Goal: Information Seeking & Learning: Compare options

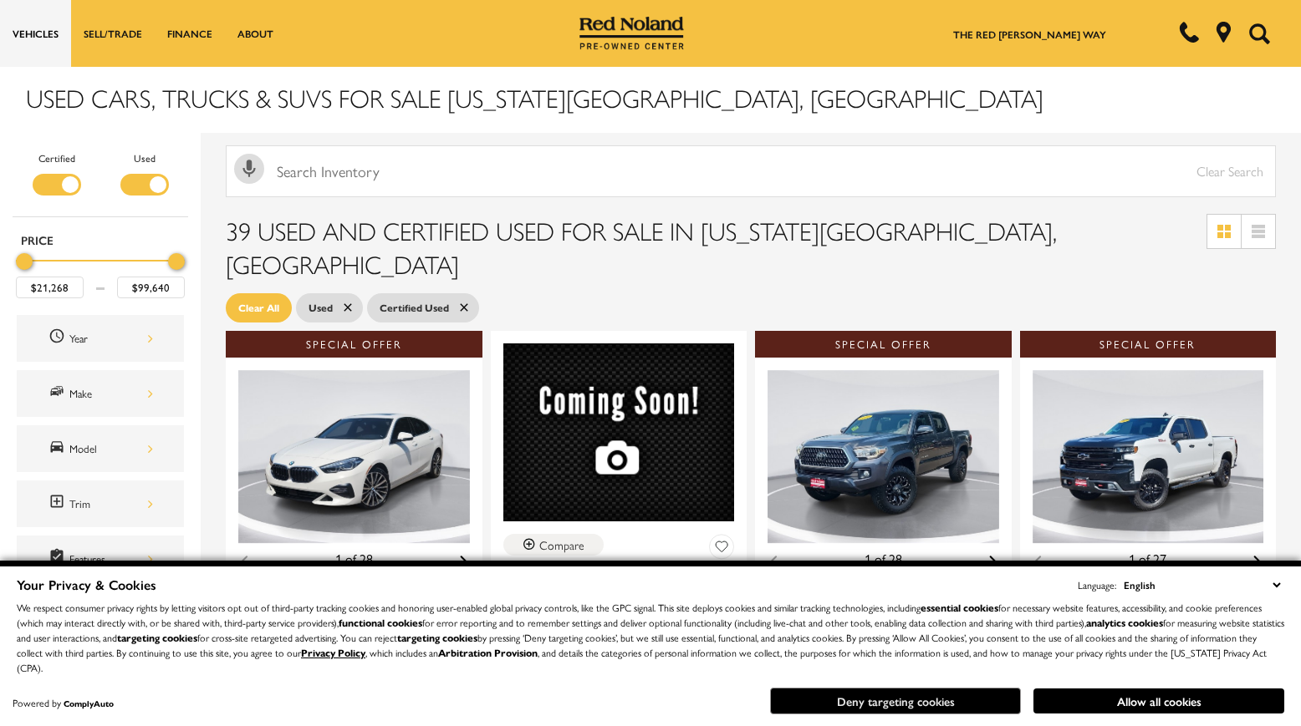
click at [857, 697] on button "Deny targeting cookies" at bounding box center [895, 701] width 251 height 27
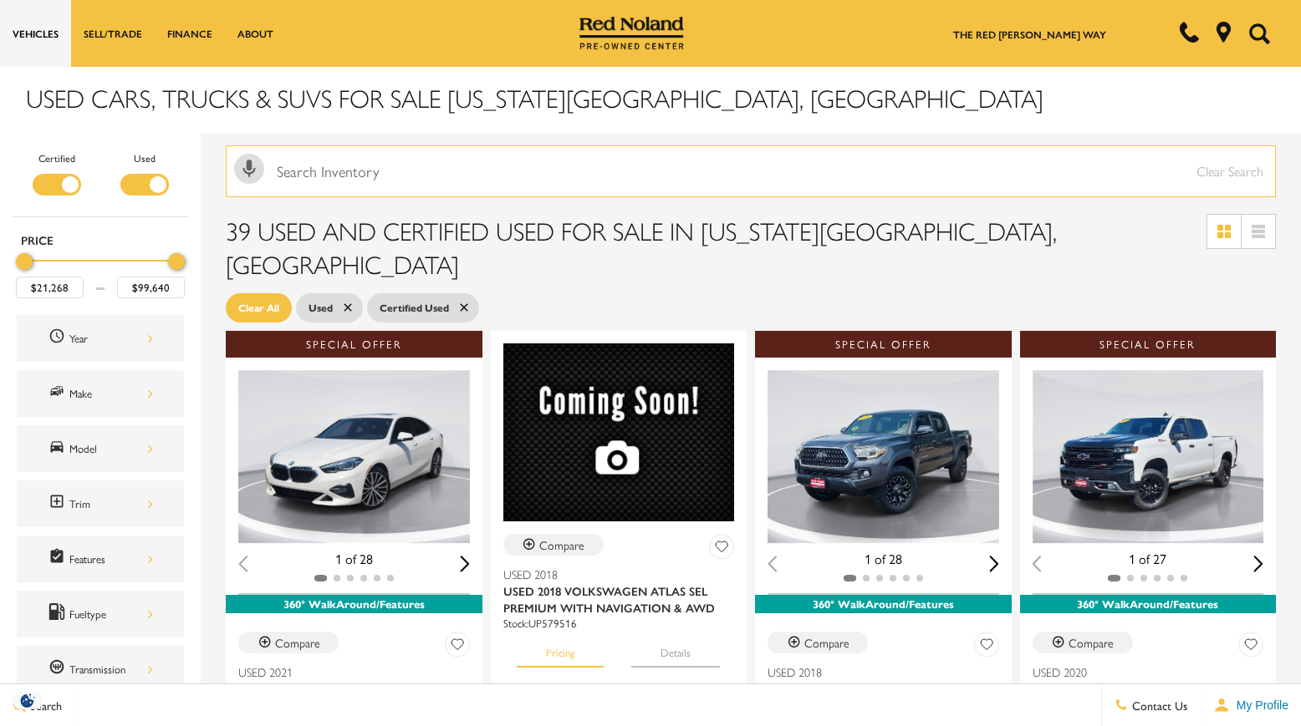
click at [527, 168] on input "text" at bounding box center [751, 171] width 1050 height 52
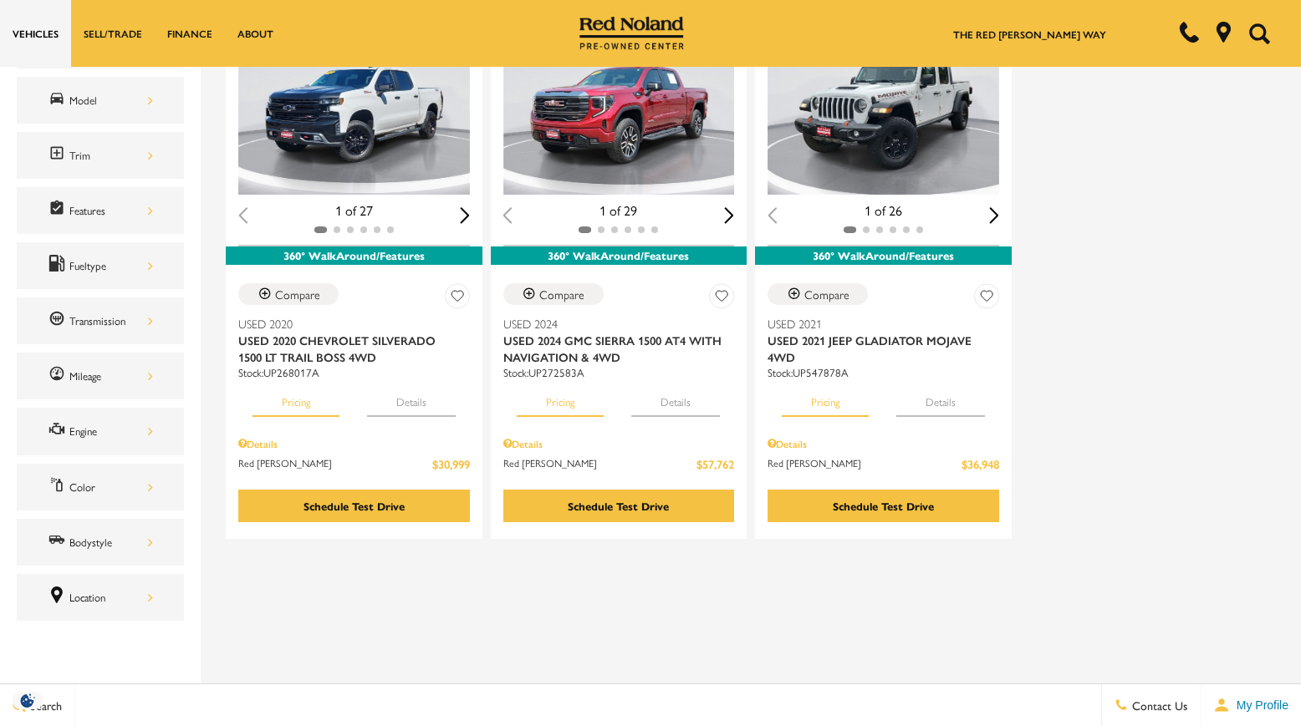
scroll to position [185, 0]
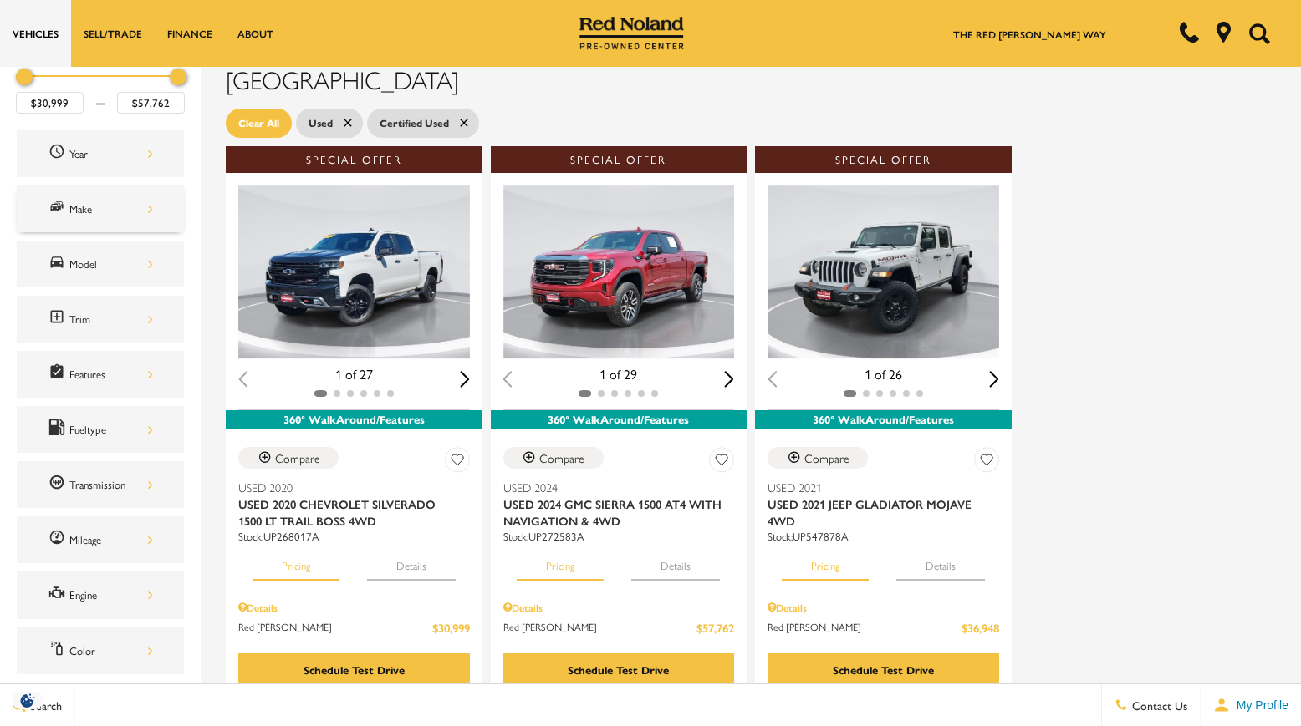
click at [108, 209] on div "Make" at bounding box center [111, 209] width 84 height 18
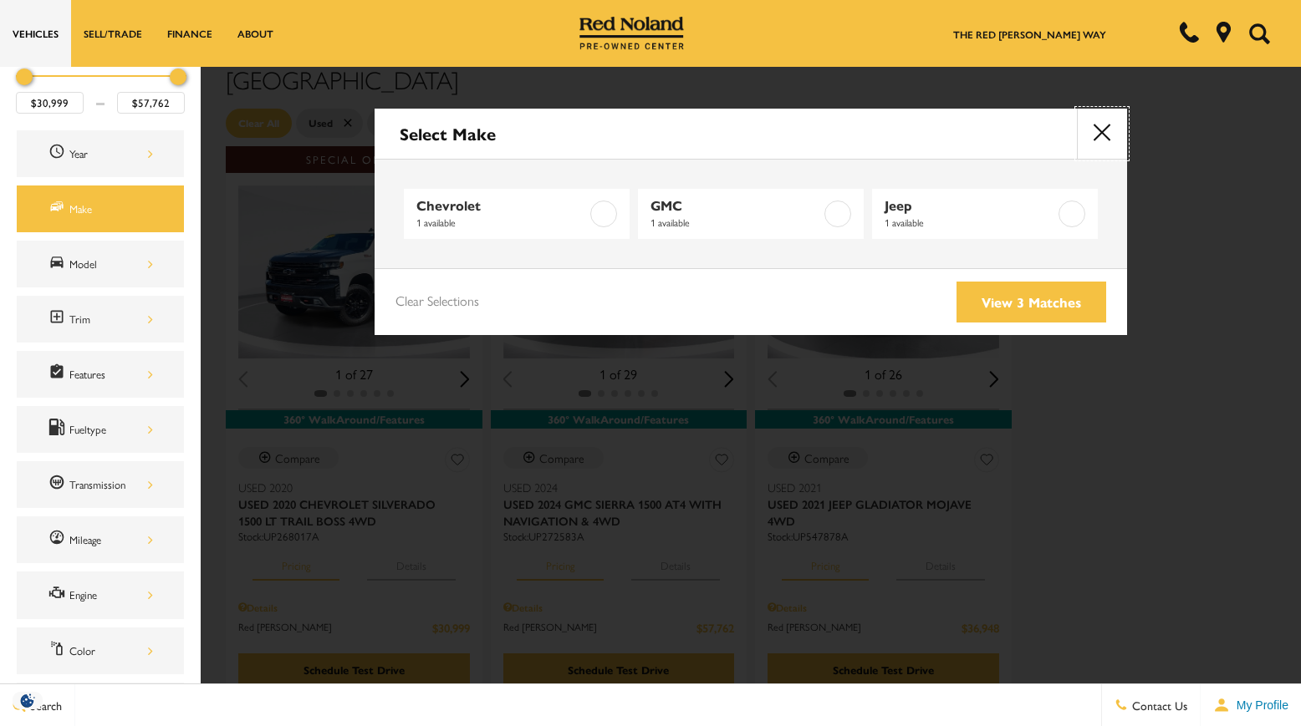
click at [1096, 138] on button "close" at bounding box center [1102, 134] width 50 height 50
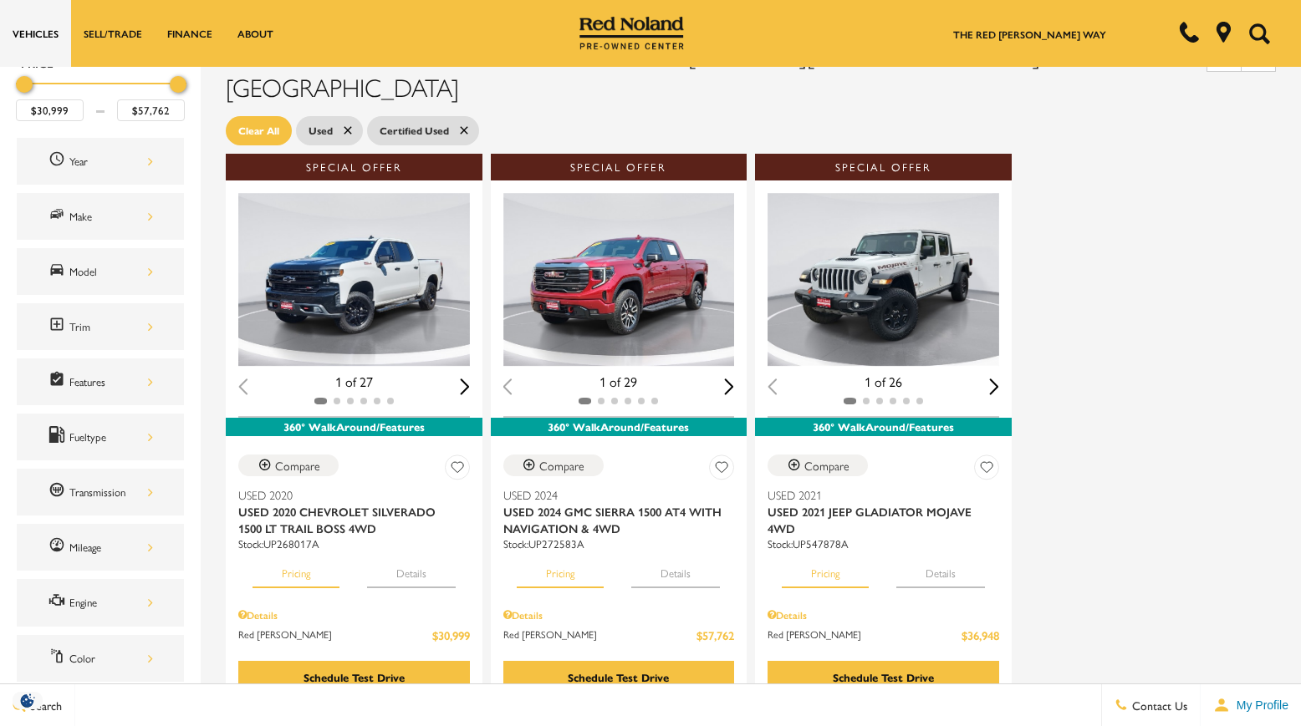
scroll to position [180, 0]
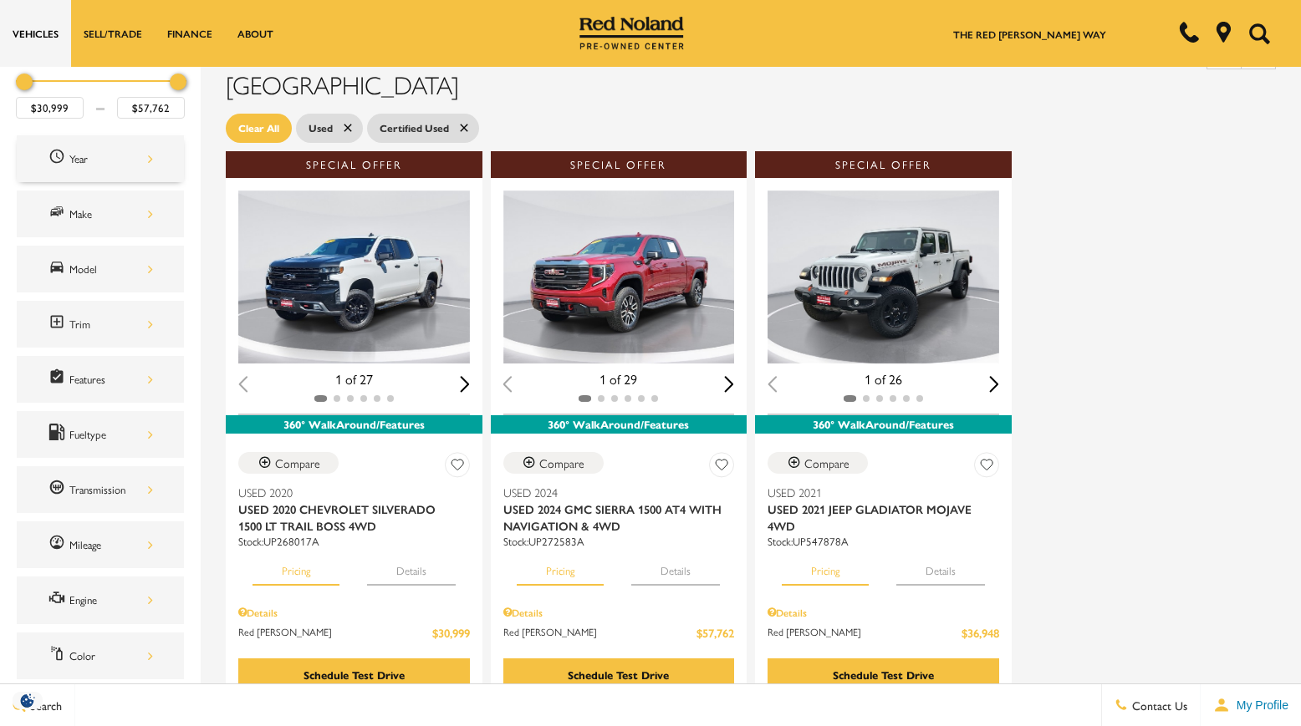
click at [117, 171] on div "Year" at bounding box center [100, 158] width 167 height 47
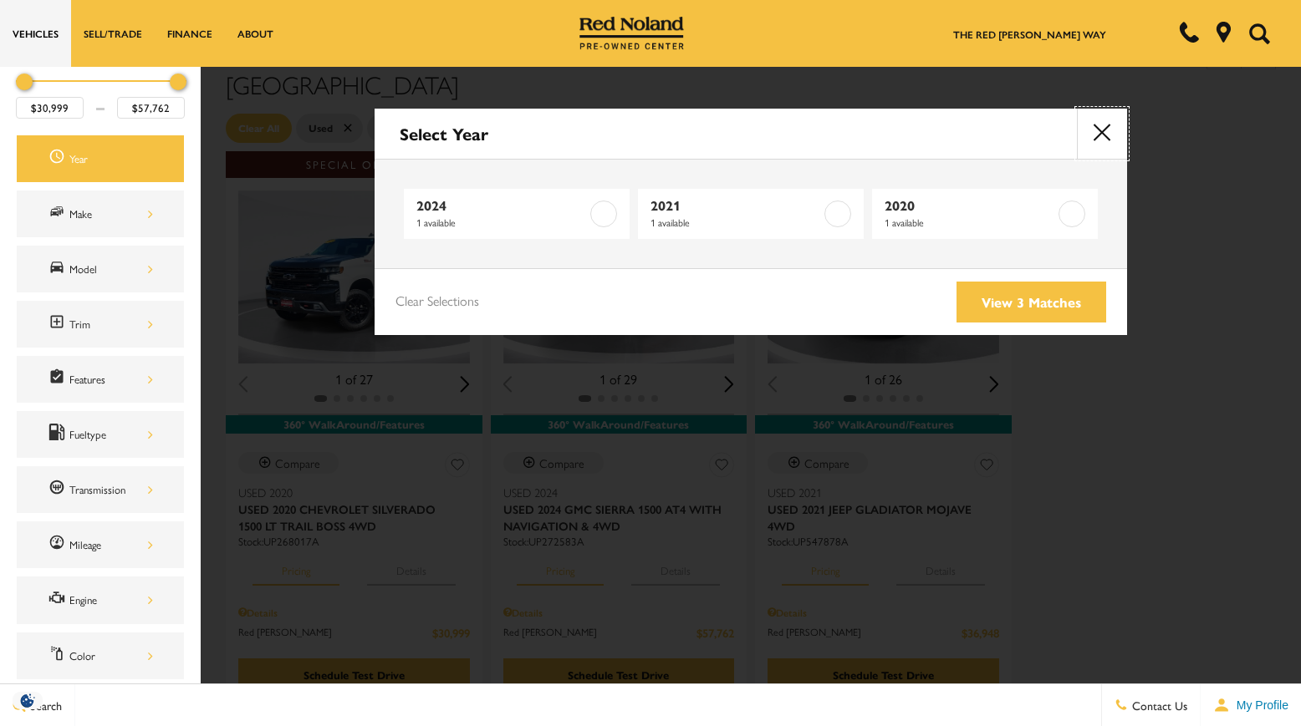
click at [1108, 144] on button "close" at bounding box center [1102, 134] width 50 height 50
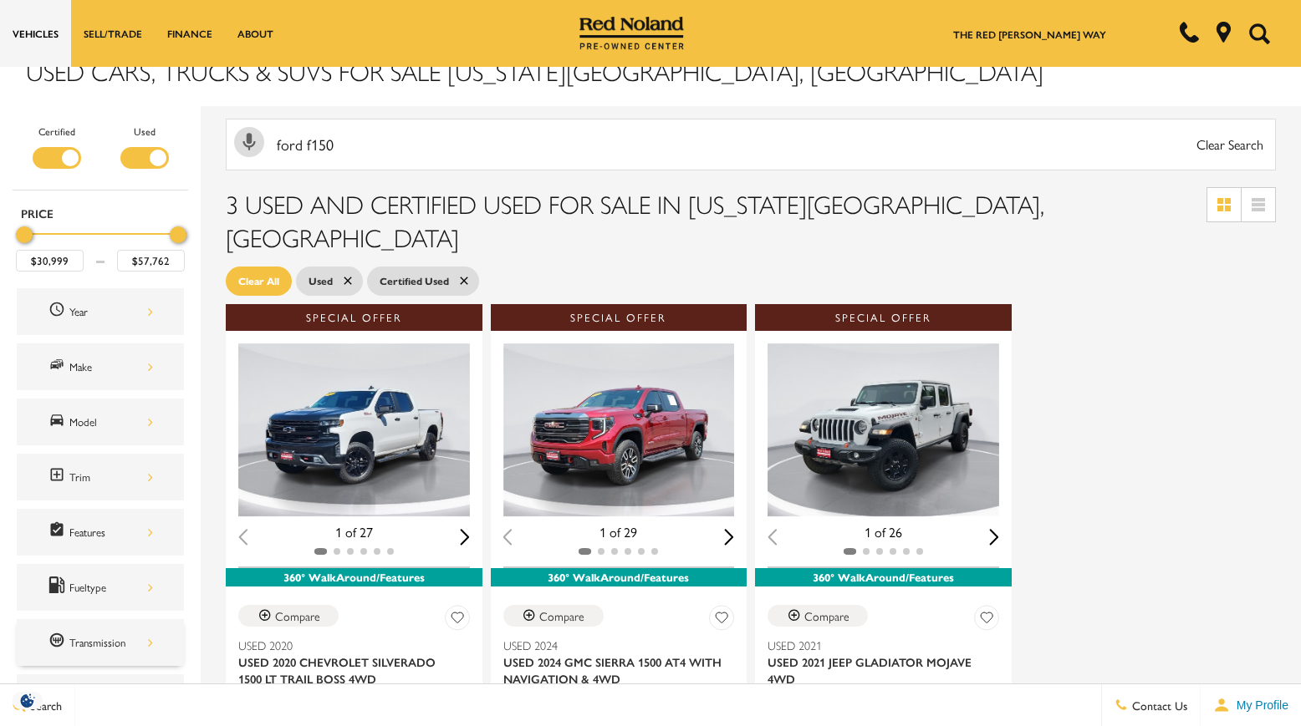
scroll to position [0, 0]
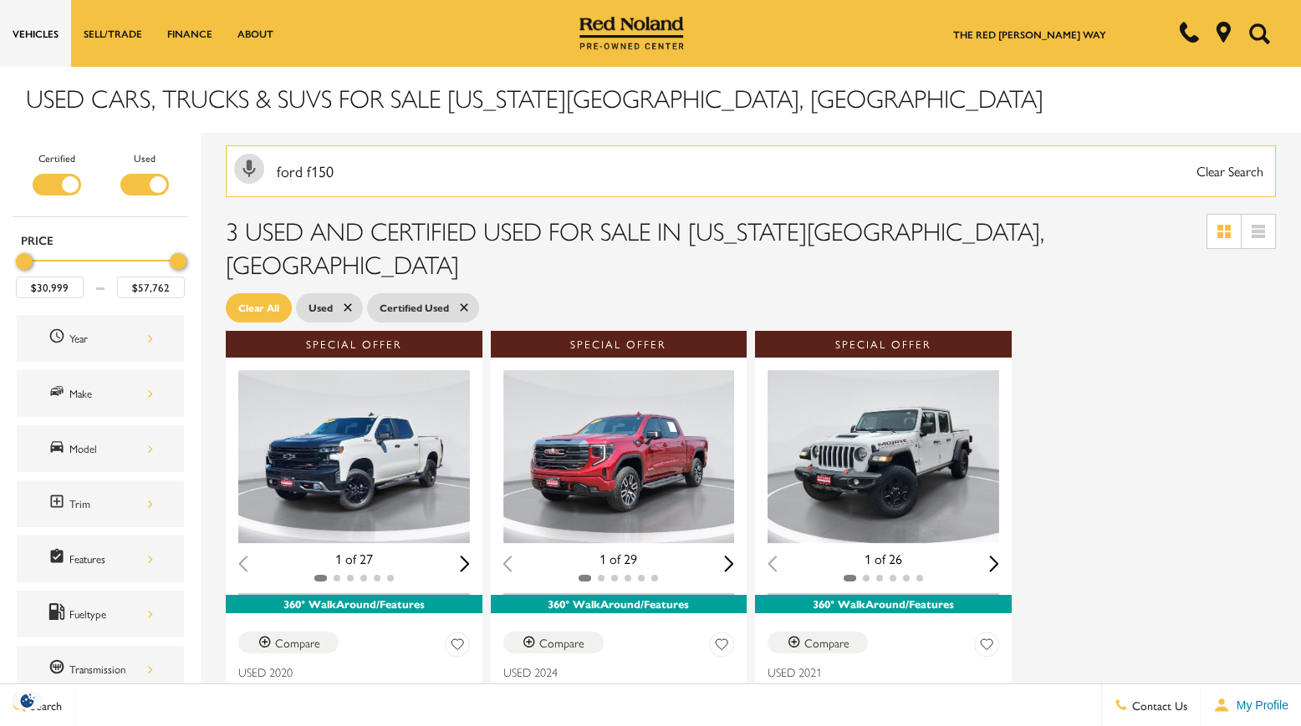
drag, startPoint x: 405, startPoint y: 166, endPoint x: 215, endPoint y: 169, distance: 189.8
click at [215, 169] on div "Activate Voice Search ford f150 Clear Search" at bounding box center [751, 169] width 1100 height 73
type input "\"
type input "$21,268"
type input "$99,640"
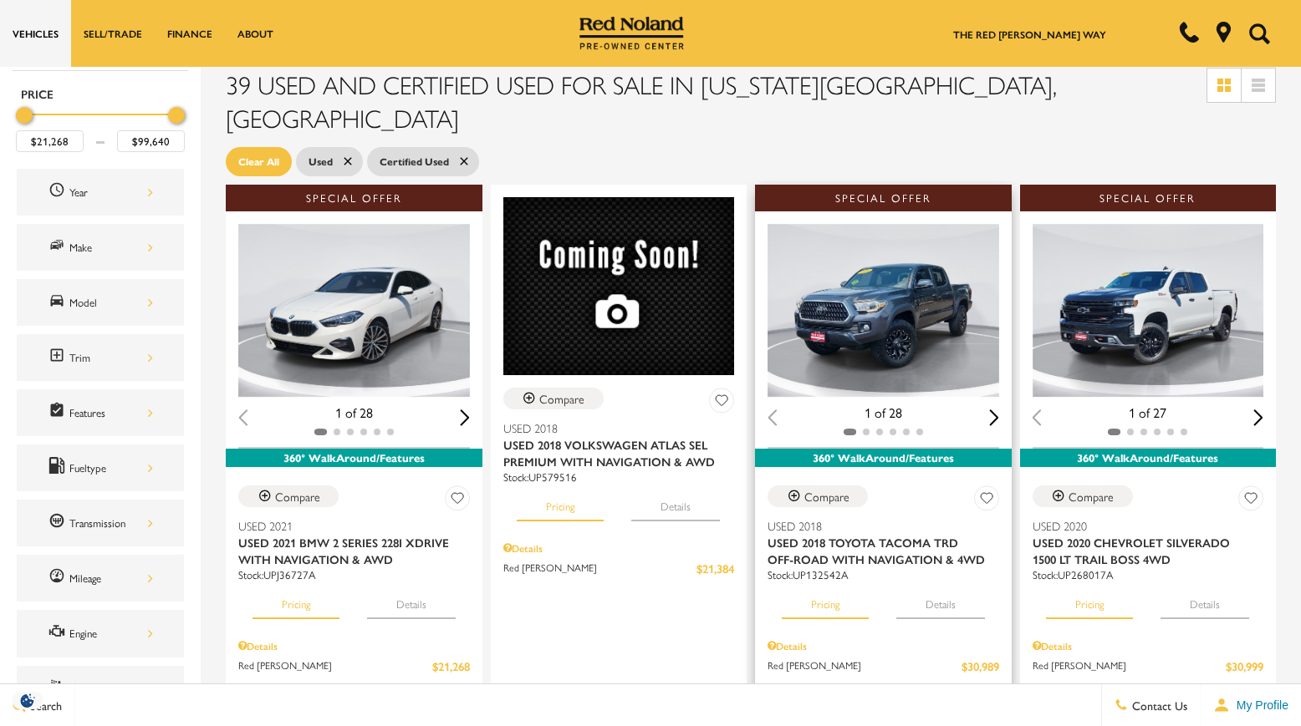
scroll to position [157, 0]
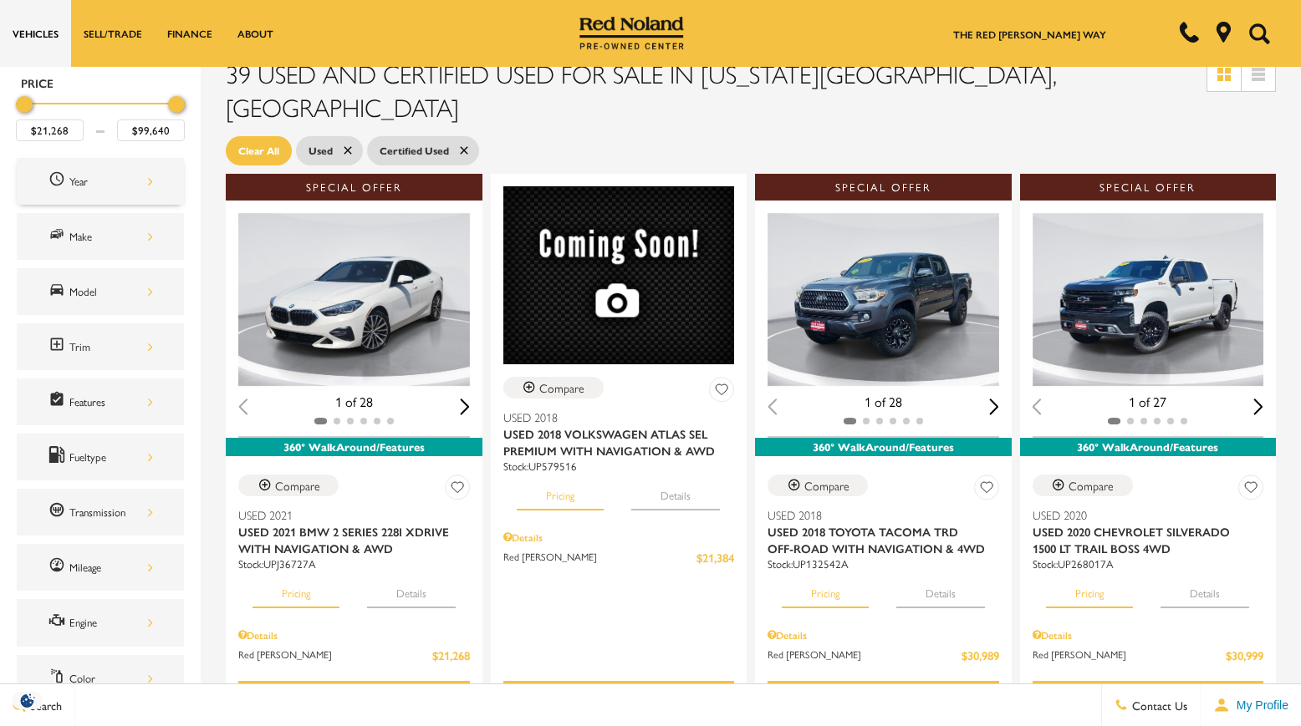
click at [118, 186] on div "Year" at bounding box center [111, 181] width 84 height 18
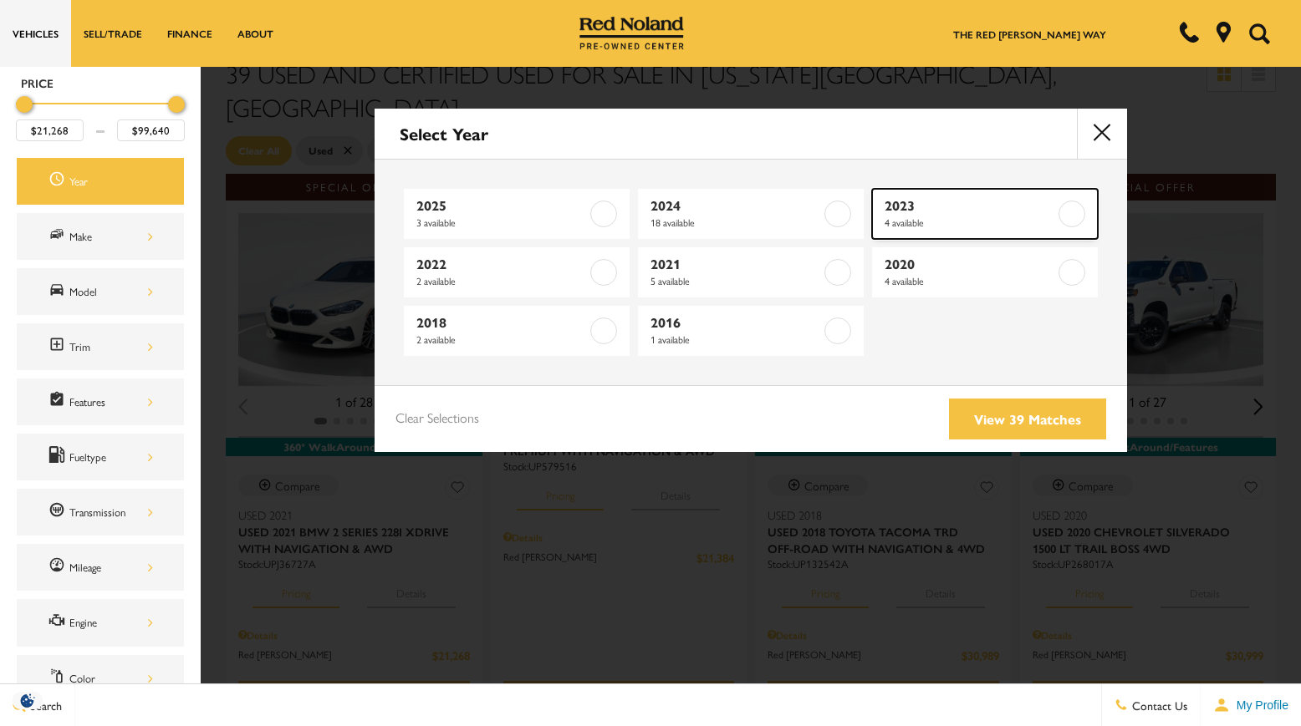
click at [958, 211] on span "2023" at bounding box center [969, 205] width 171 height 17
type input "$41,777"
type input "$56,990"
checkbox input "true"
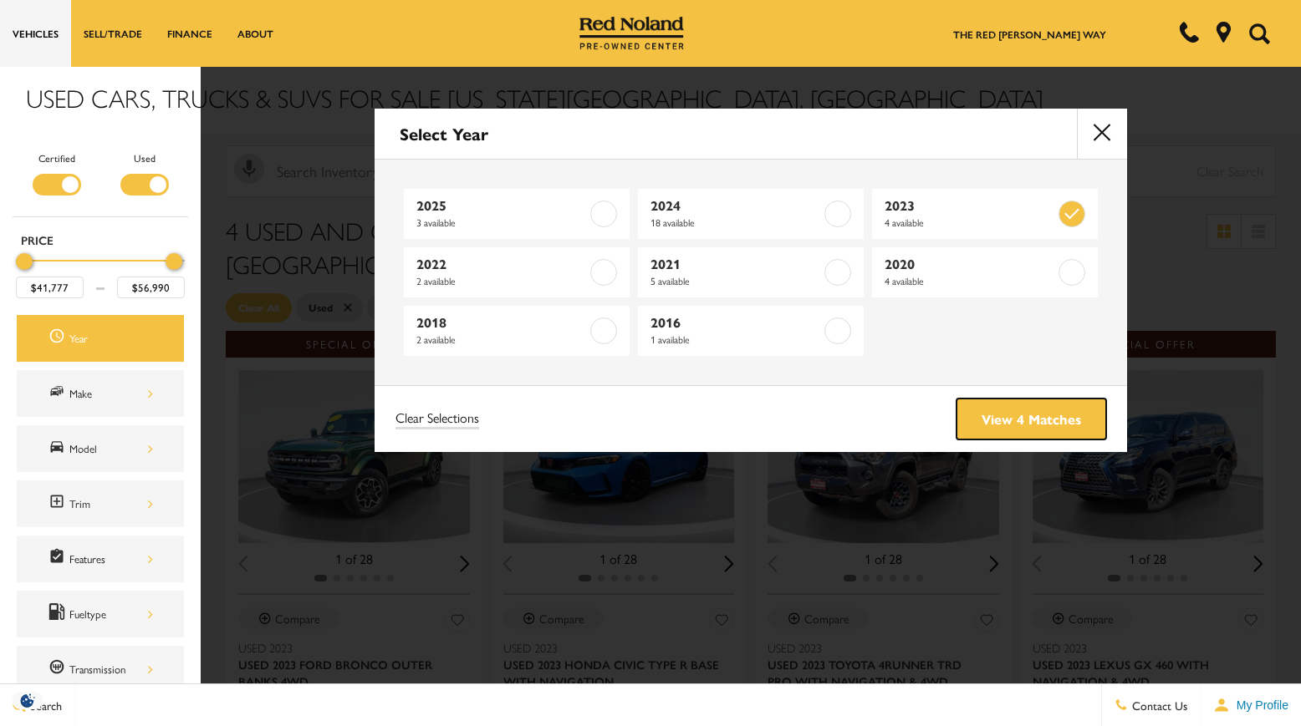
click at [998, 421] on link "View 4 Matches" at bounding box center [1031, 419] width 150 height 41
